Goal: Transaction & Acquisition: Purchase product/service

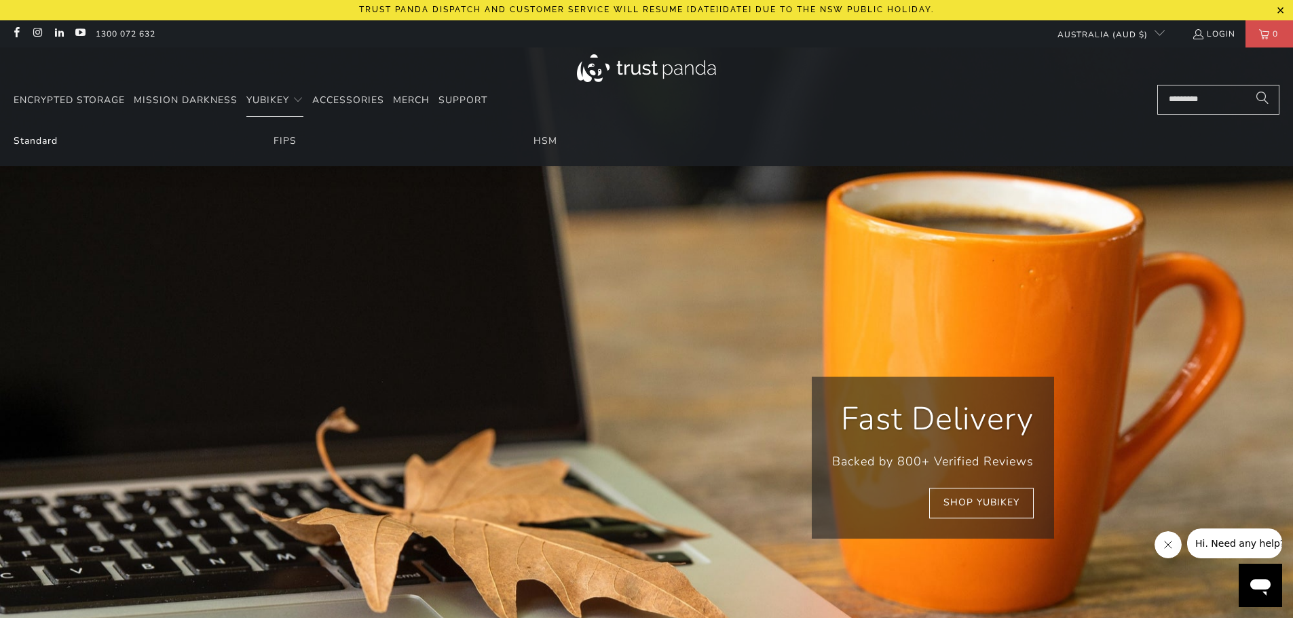
click at [45, 137] on link "Standard" at bounding box center [36, 140] width 44 height 13
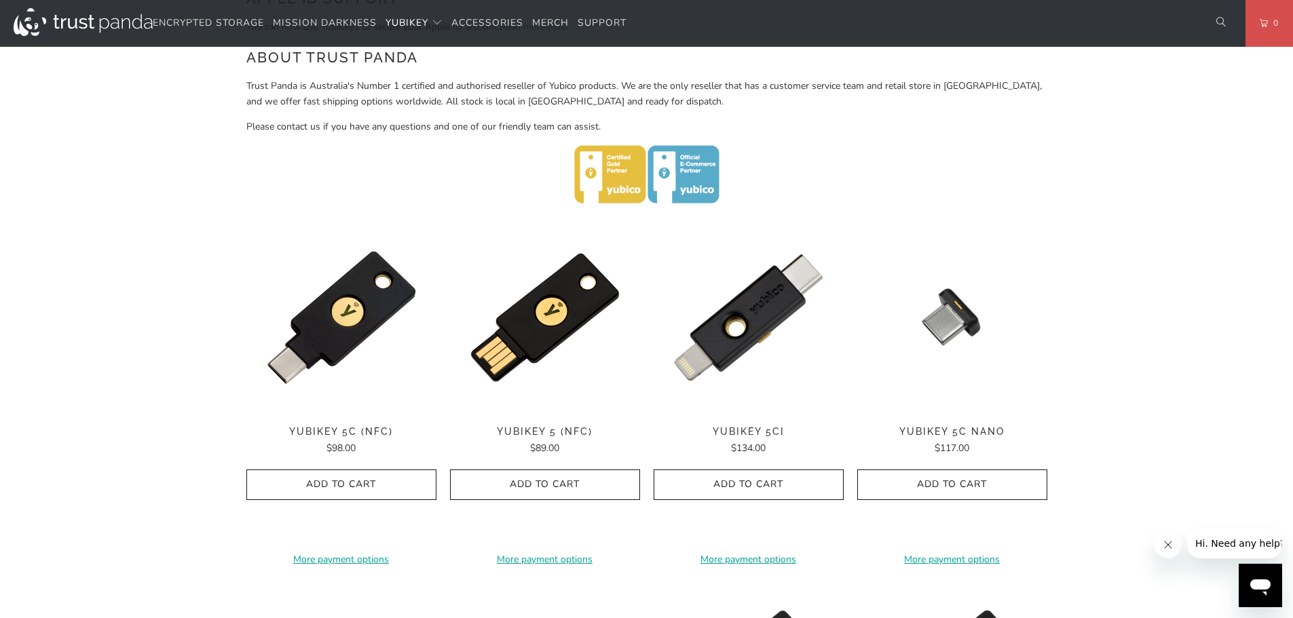
scroll to position [611, 0]
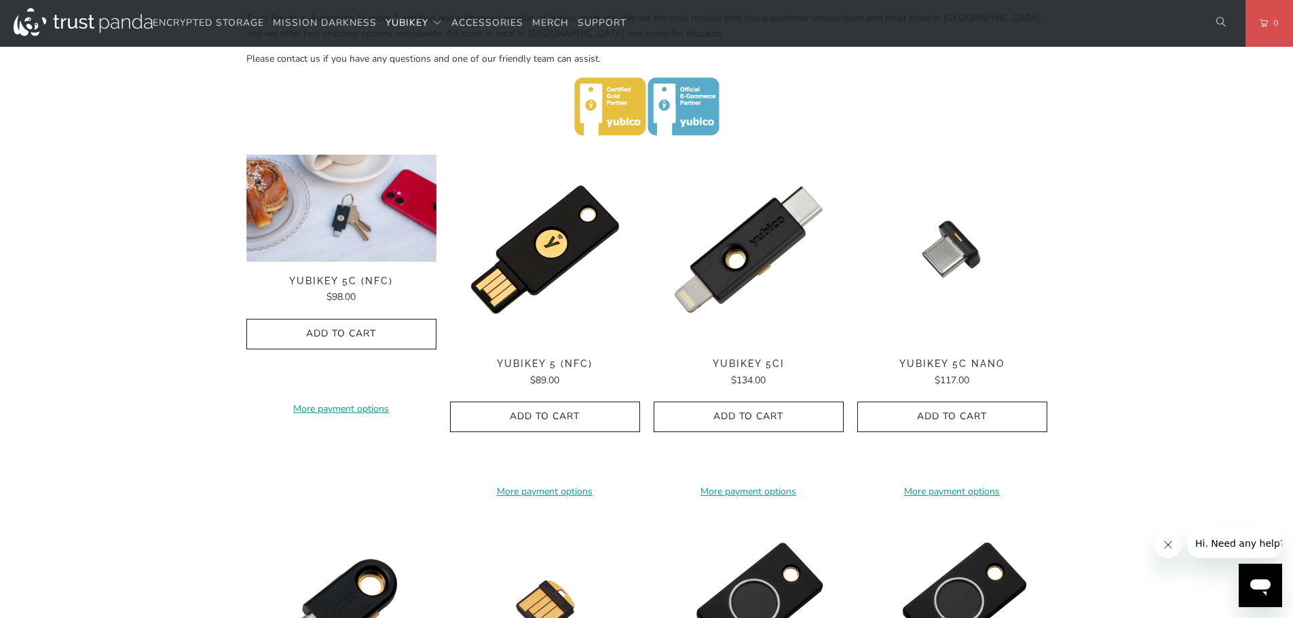
click at [335, 250] on img at bounding box center [341, 208] width 190 height 107
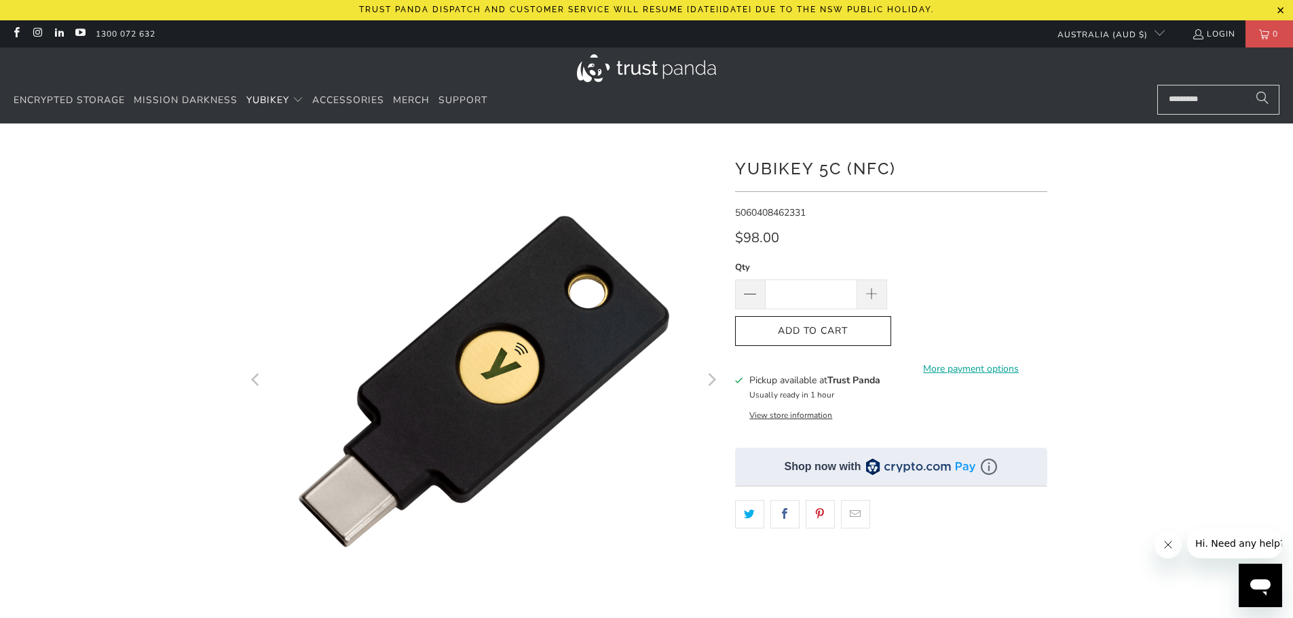
click at [710, 384] on icon "Next" at bounding box center [711, 380] width 13 height 285
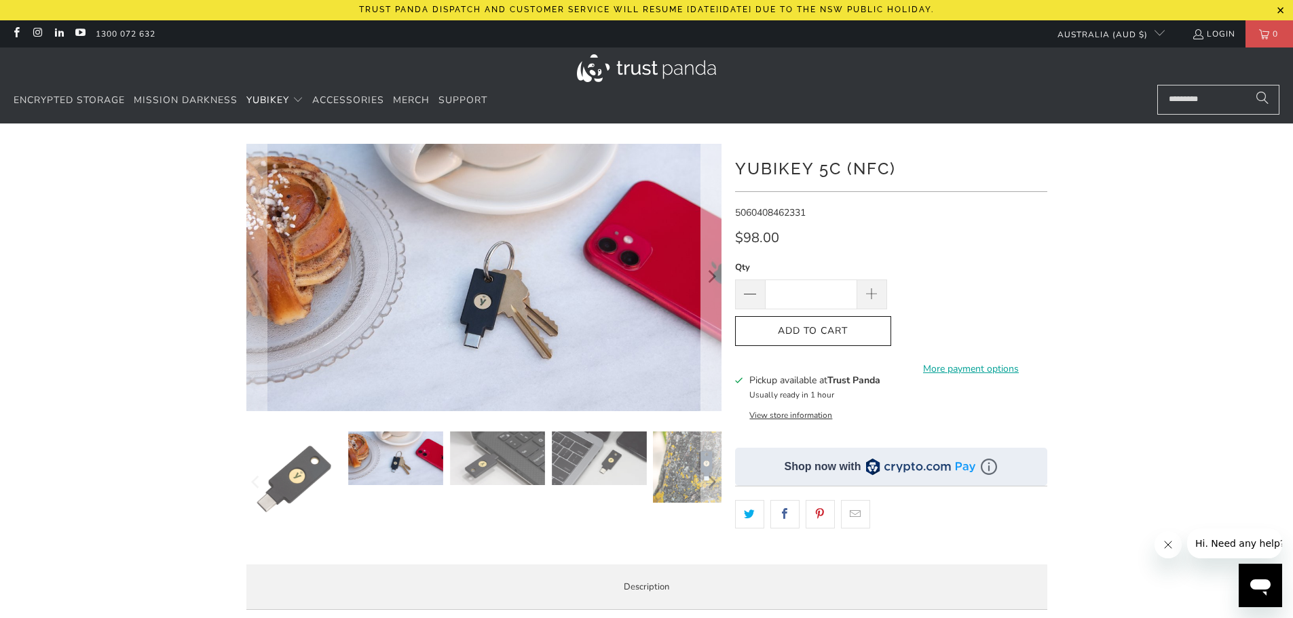
click at [711, 384] on button "Next" at bounding box center [712, 277] width 22 height 267
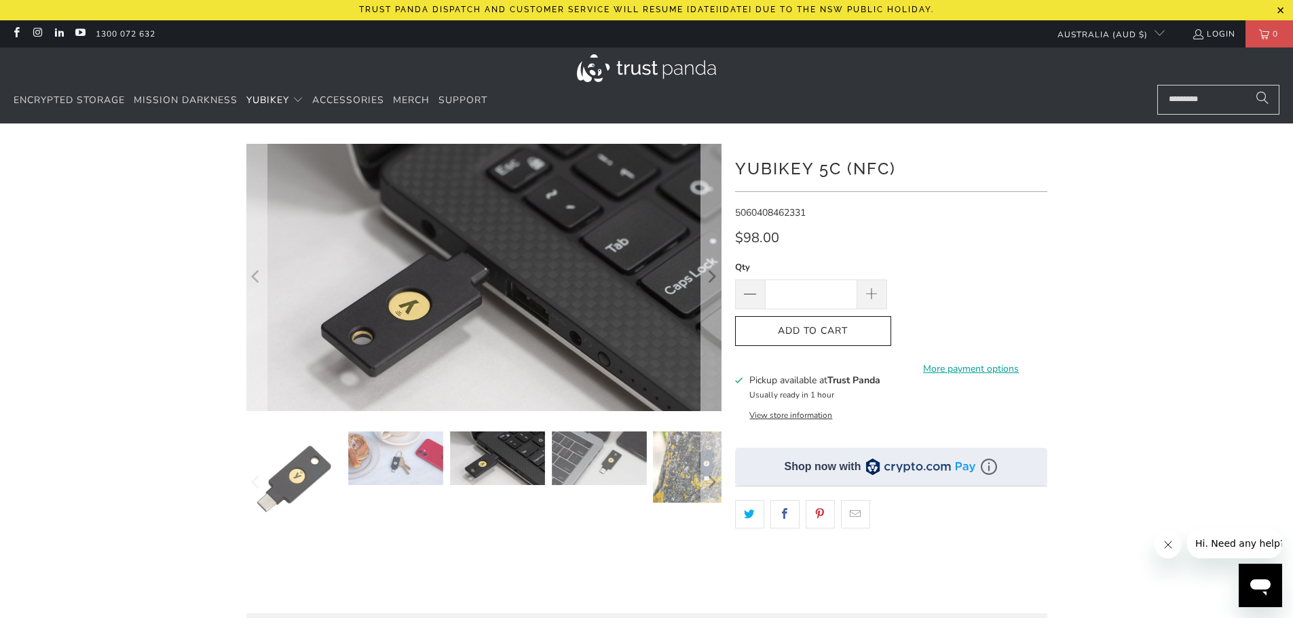
click at [711, 384] on button "Next" at bounding box center [712, 277] width 22 height 267
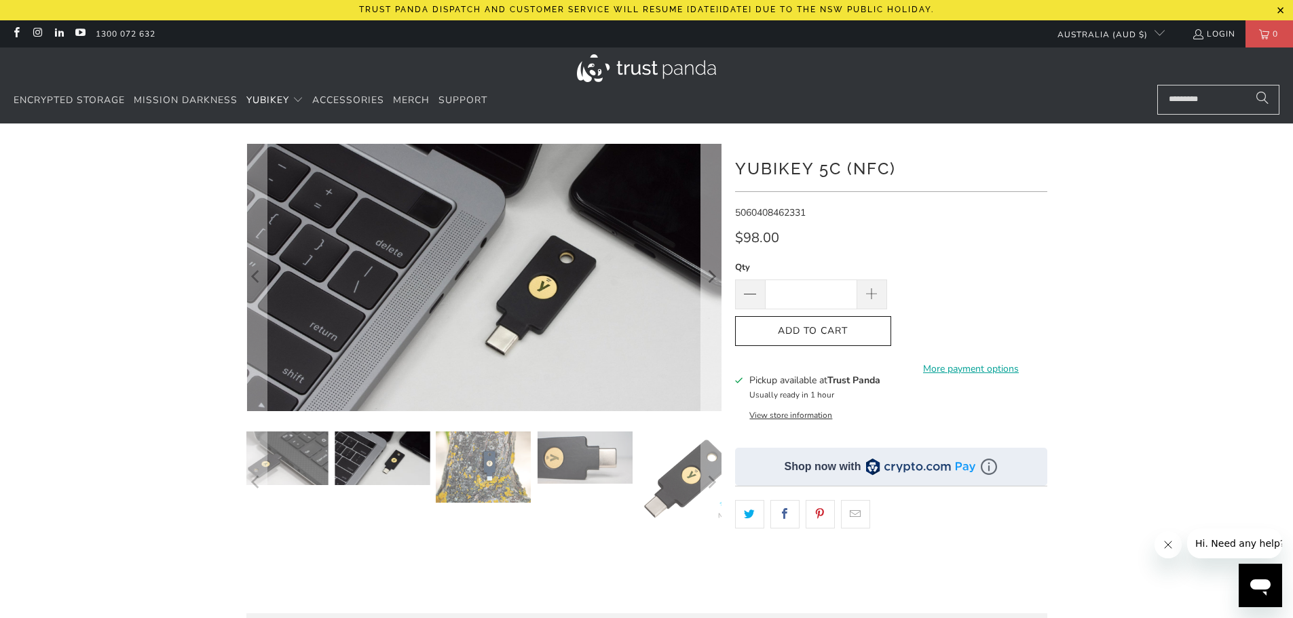
click at [711, 384] on button "Next" at bounding box center [712, 277] width 22 height 267
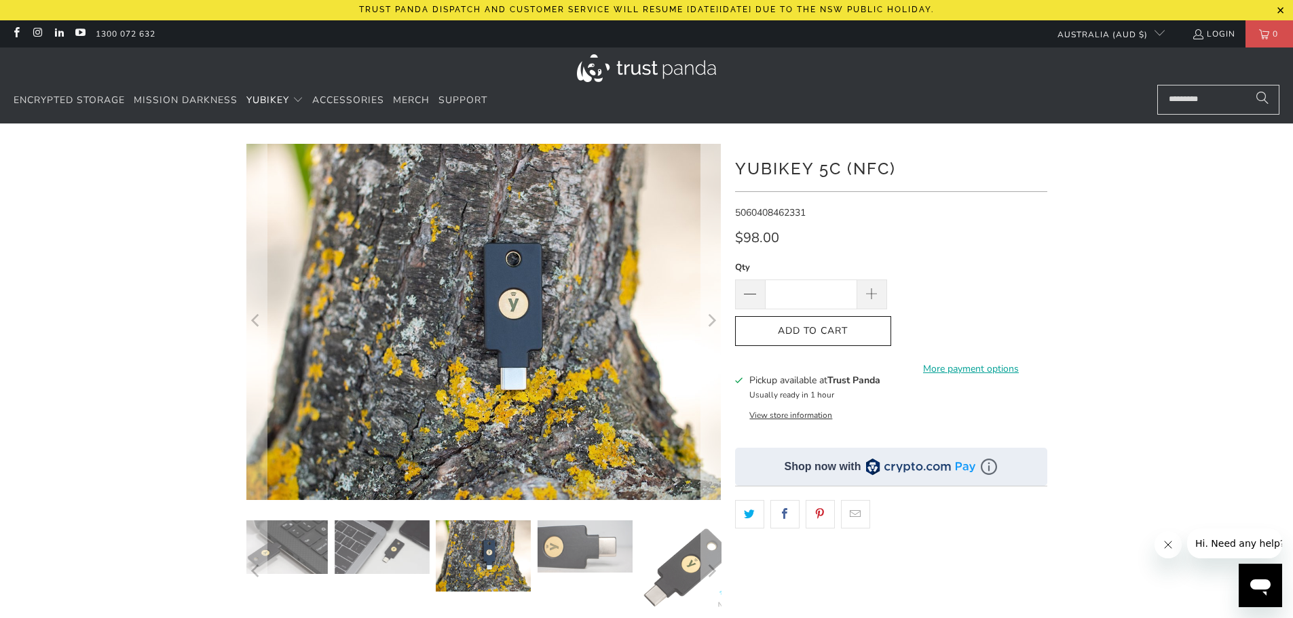
click at [711, 384] on icon "Next" at bounding box center [711, 322] width 13 height 214
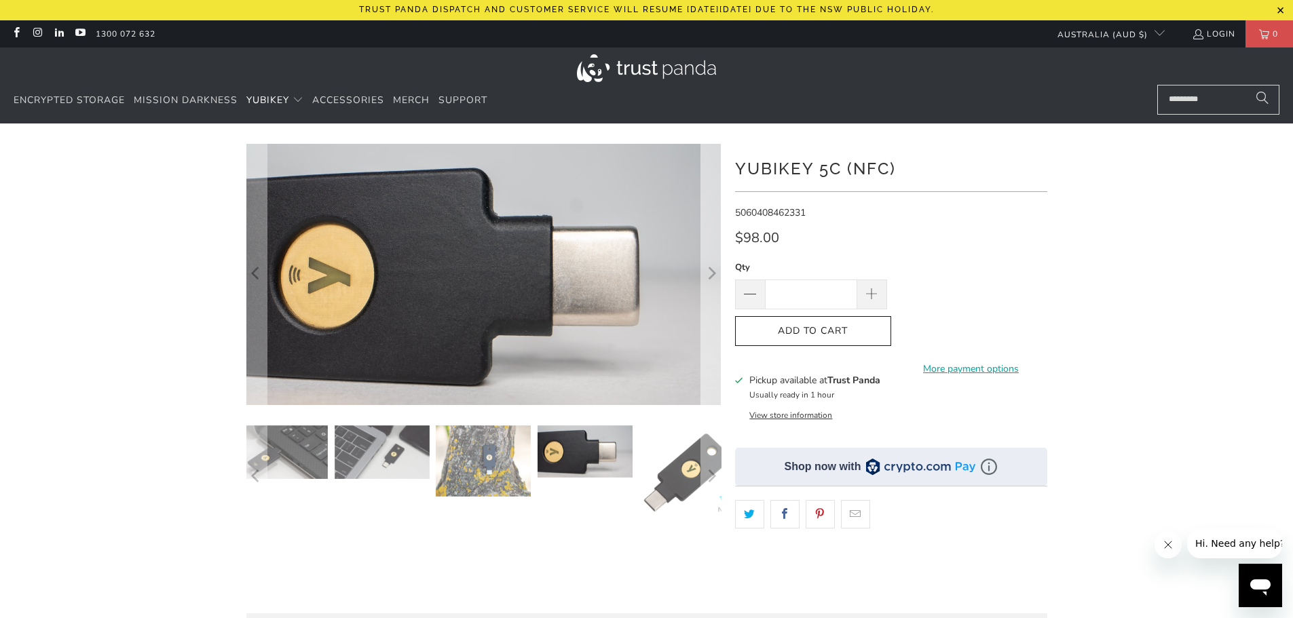
click at [711, 384] on button "Next" at bounding box center [712, 274] width 22 height 261
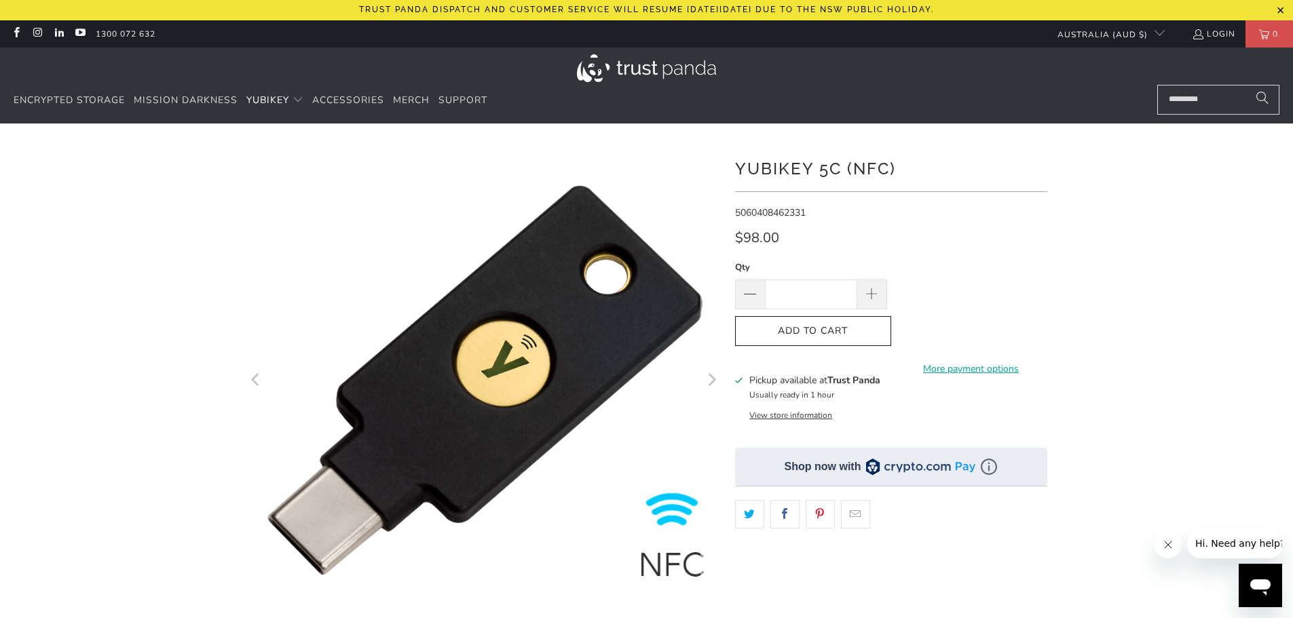
click at [711, 384] on icon "Next" at bounding box center [711, 380] width 13 height 285
